Goal: Transaction & Acquisition: Subscribe to service/newsletter

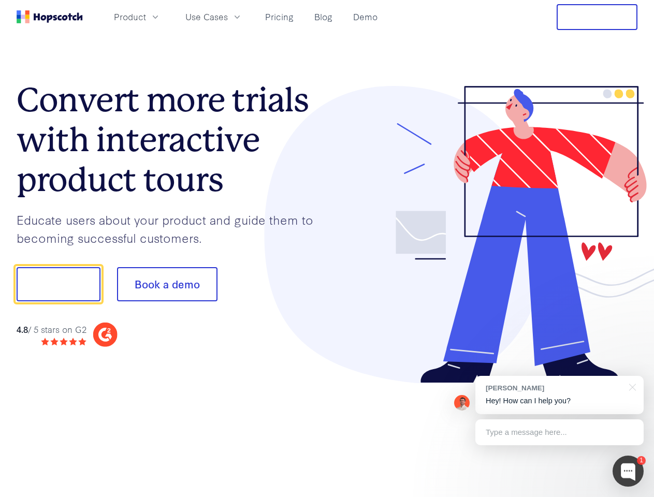
click at [327, 249] on div at bounding box center [482, 235] width 311 height 298
click at [146, 17] on span "Product" at bounding box center [130, 16] width 32 height 13
click at [228, 17] on span "Use Cases" at bounding box center [206, 16] width 42 height 13
click at [597, 17] on button "Free Trial" at bounding box center [597, 17] width 81 height 26
click at [58, 284] on button "Show me!" at bounding box center [59, 284] width 84 height 34
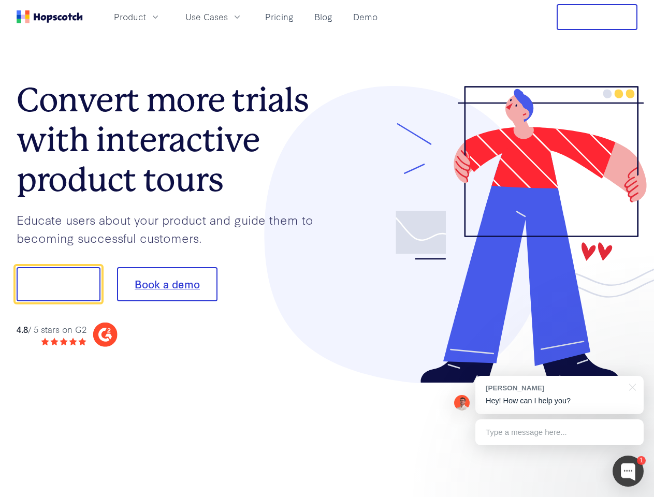
click at [167, 284] on button "Book a demo" at bounding box center [167, 284] width 100 height 34
click at [628, 471] on div at bounding box center [628, 471] width 31 height 31
click at [559, 395] on div "[PERSON_NAME] Hey! How can I help you?" at bounding box center [559, 395] width 168 height 38
click at [631, 386] on div at bounding box center [547, 282] width 194 height 345
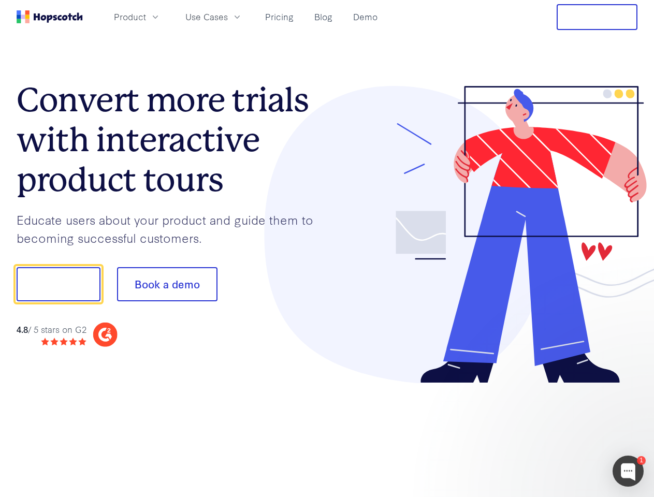
click at [559, 432] on div at bounding box center [547, 352] width 194 height 207
